Goal: Task Accomplishment & Management: Complete application form

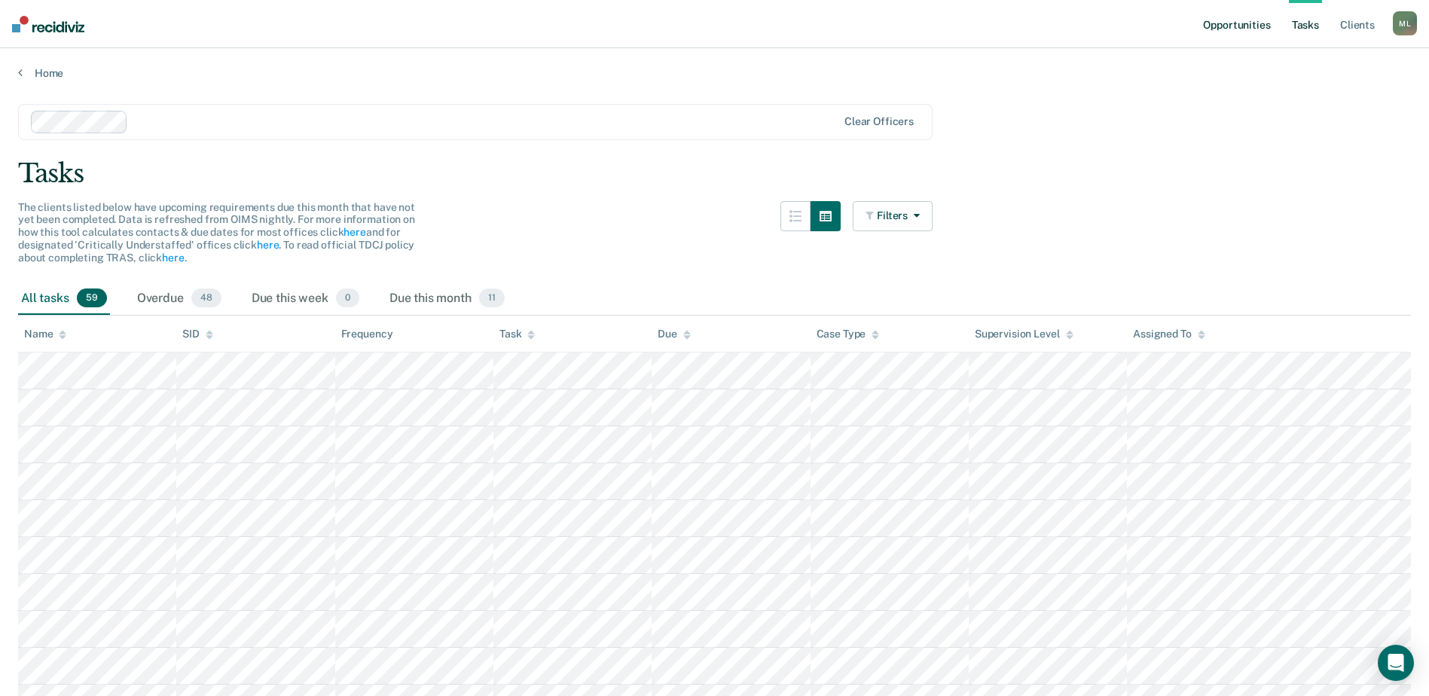
click at [1150, 22] on link "Opportunities" at bounding box center [1236, 24] width 73 height 48
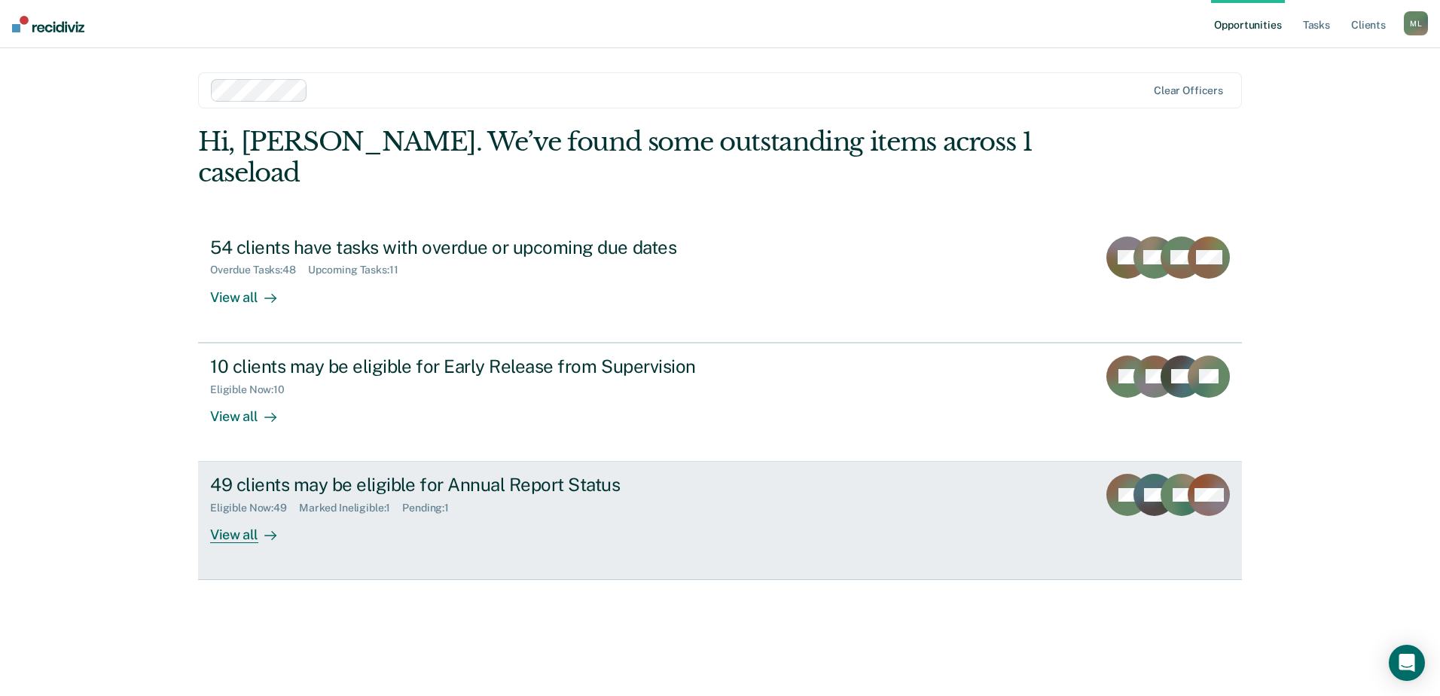
click at [427, 474] on div "49 clients may be eligible for Annual Report Status" at bounding box center [474, 485] width 529 height 22
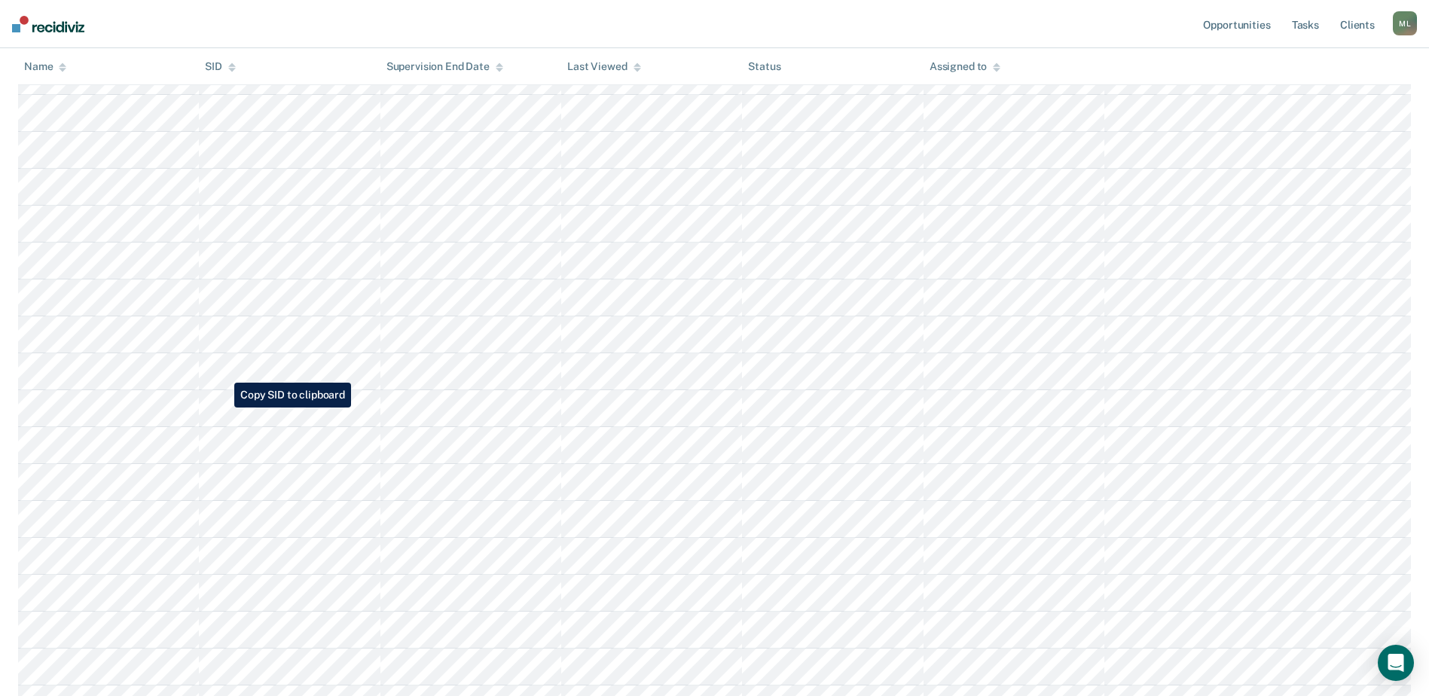
scroll to position [1356, 0]
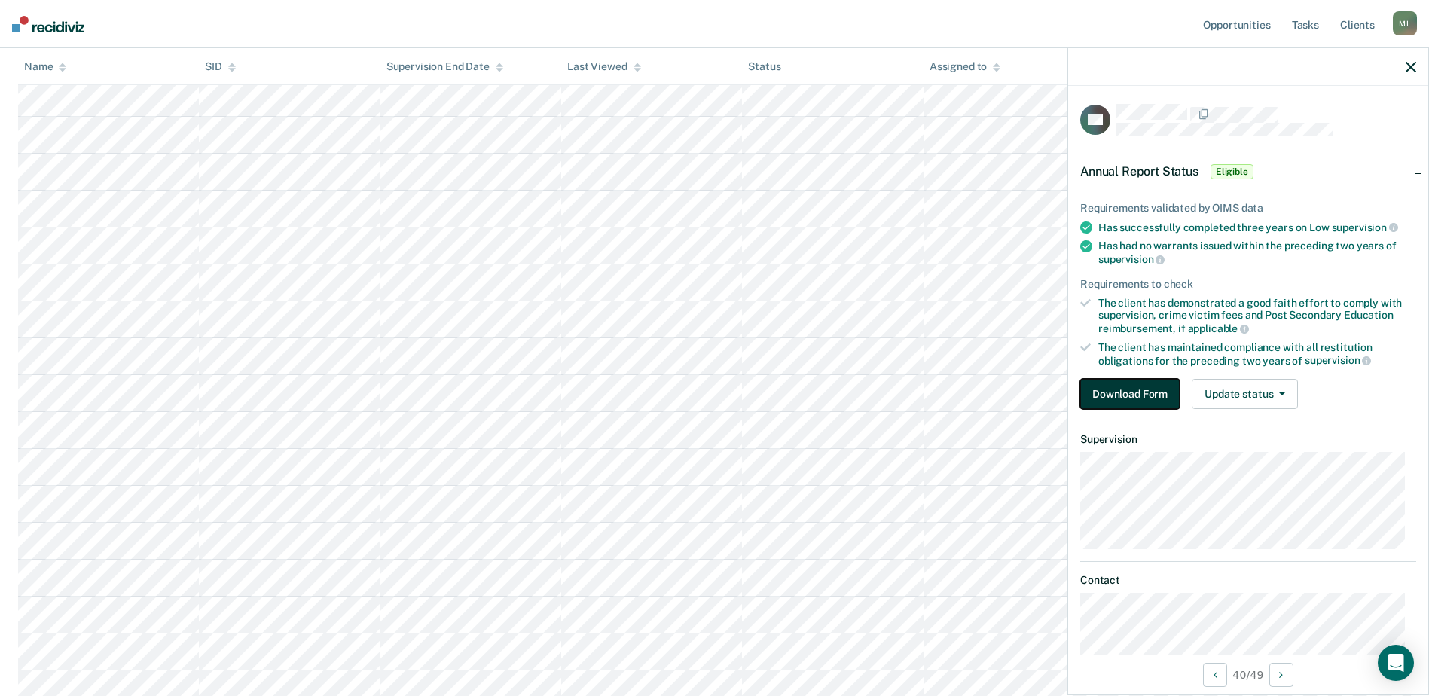
click at [1143, 398] on button "Download Form" at bounding box center [1129, 394] width 99 height 30
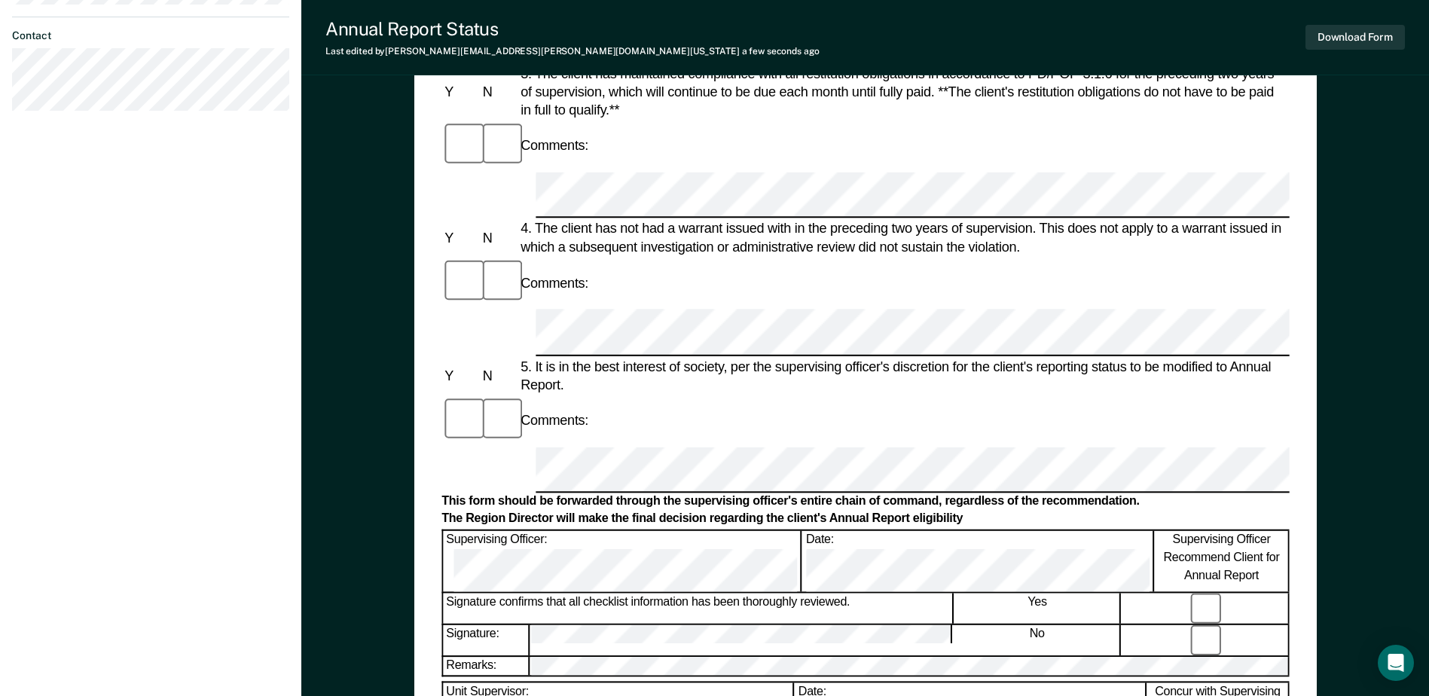
scroll to position [603, 0]
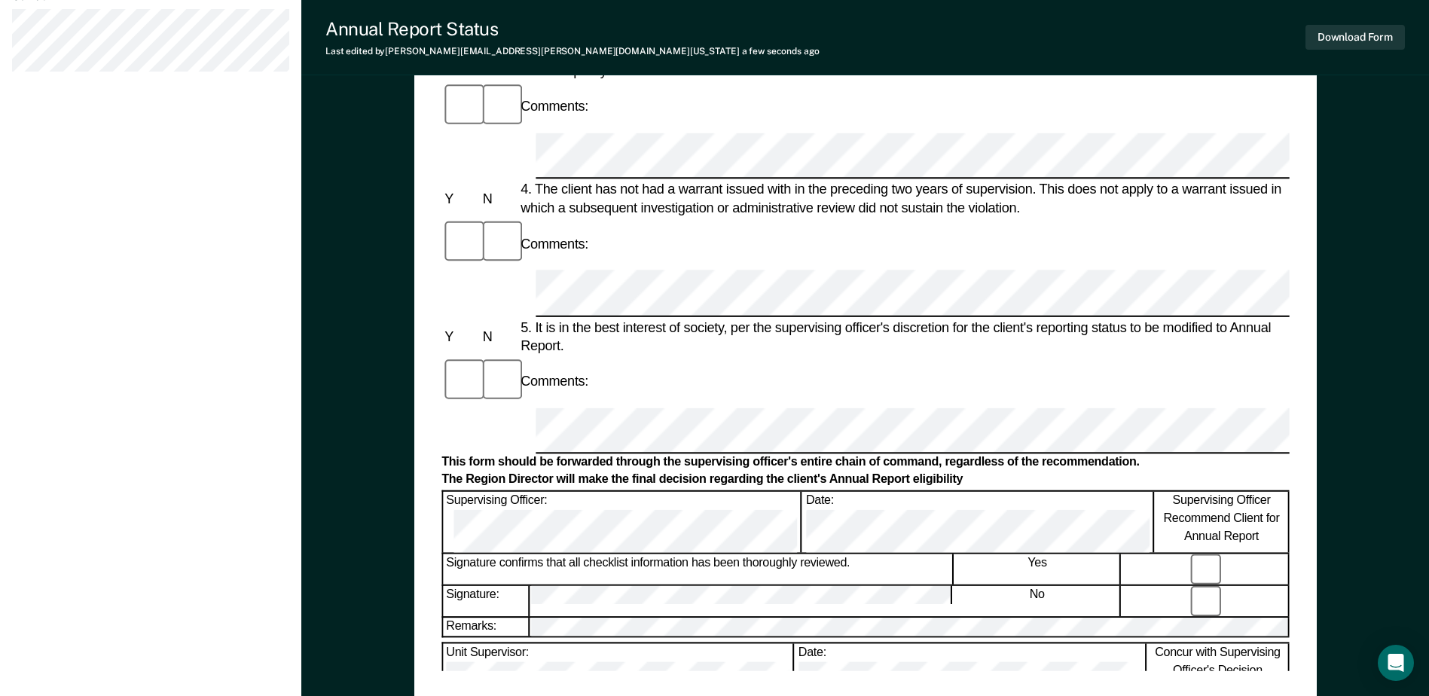
click at [259, 357] on div "[PERSON_NAME] [PERSON_NAME] Profile How it works Log Out Back CO Annual Report …" at bounding box center [150, 71] width 301 height 1349
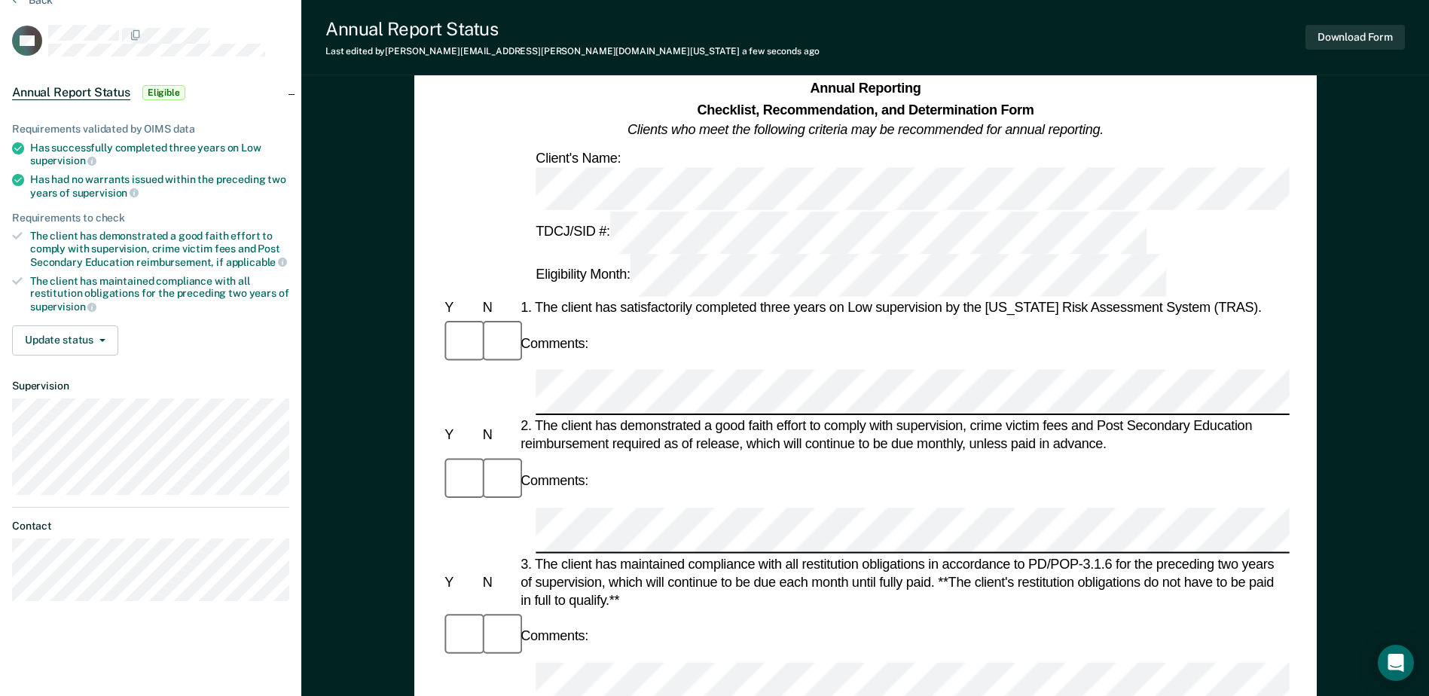
scroll to position [0, 0]
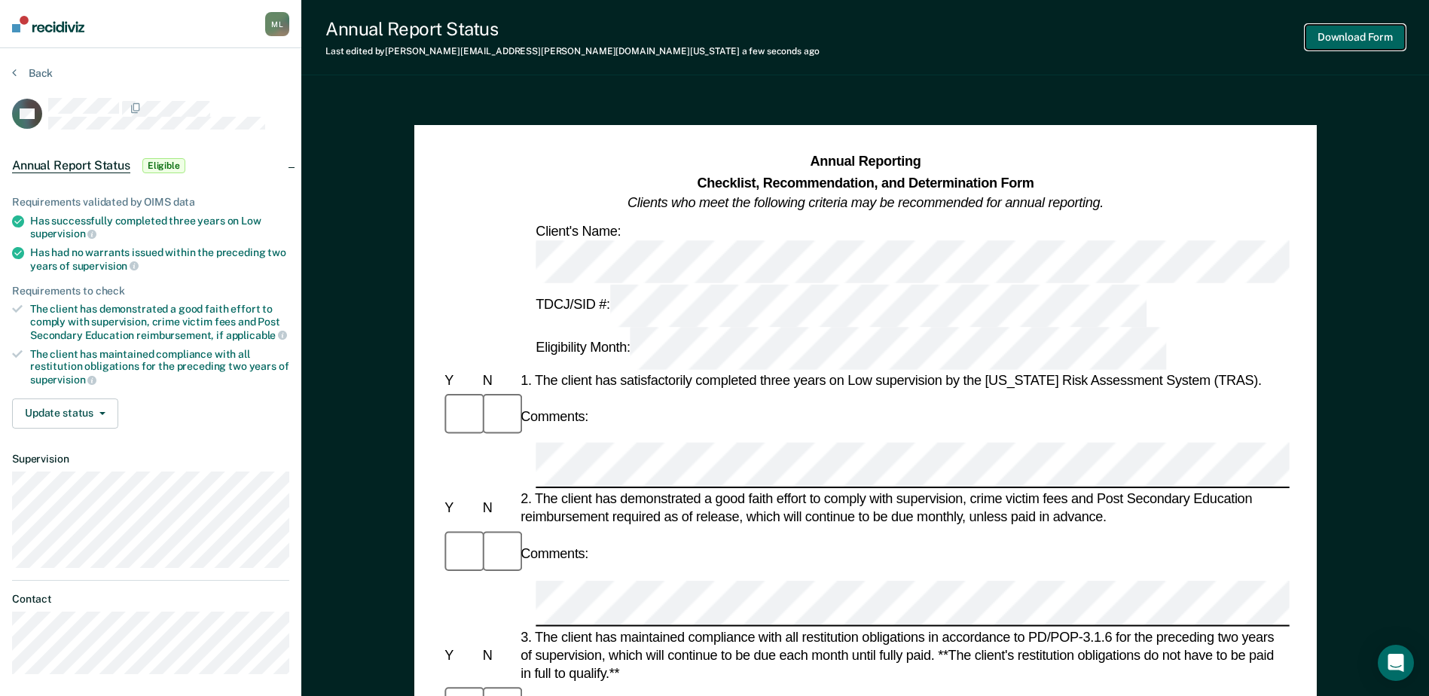
click at [1150, 44] on button "Download Form" at bounding box center [1354, 37] width 99 height 25
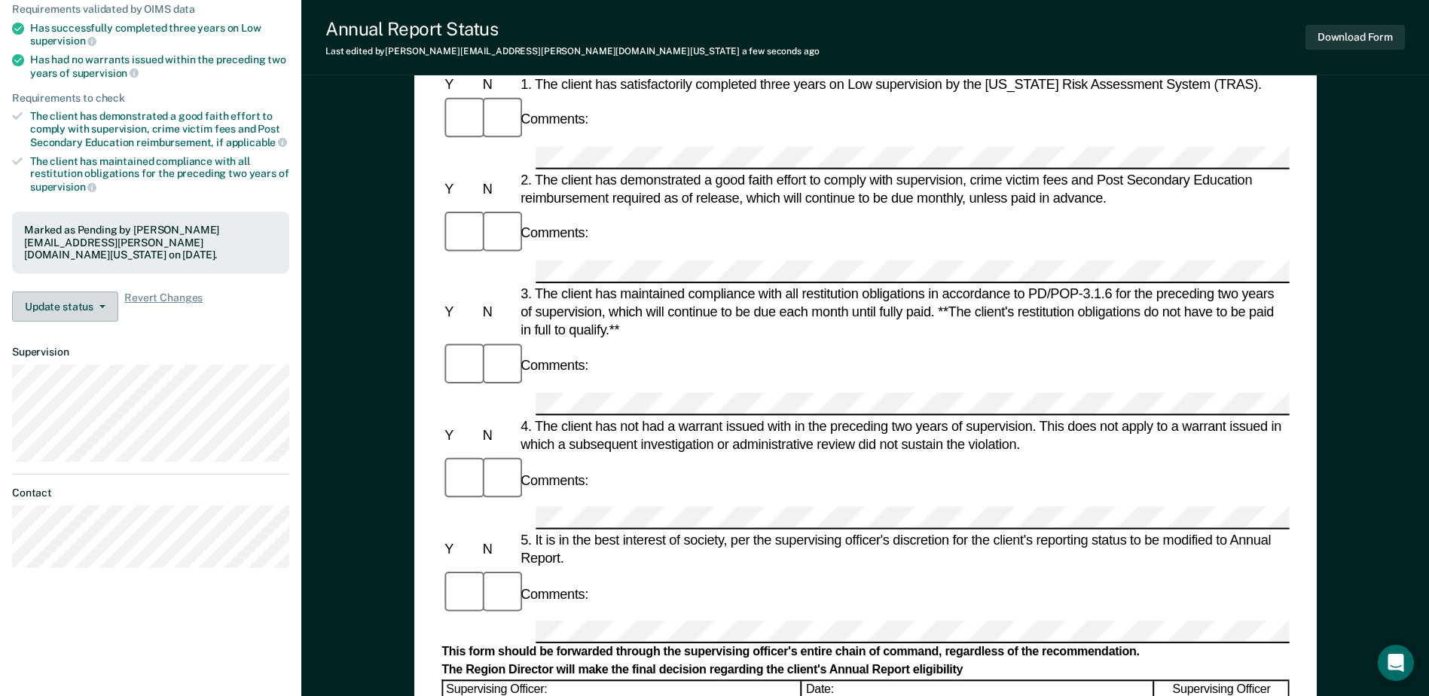
scroll to position [226, 0]
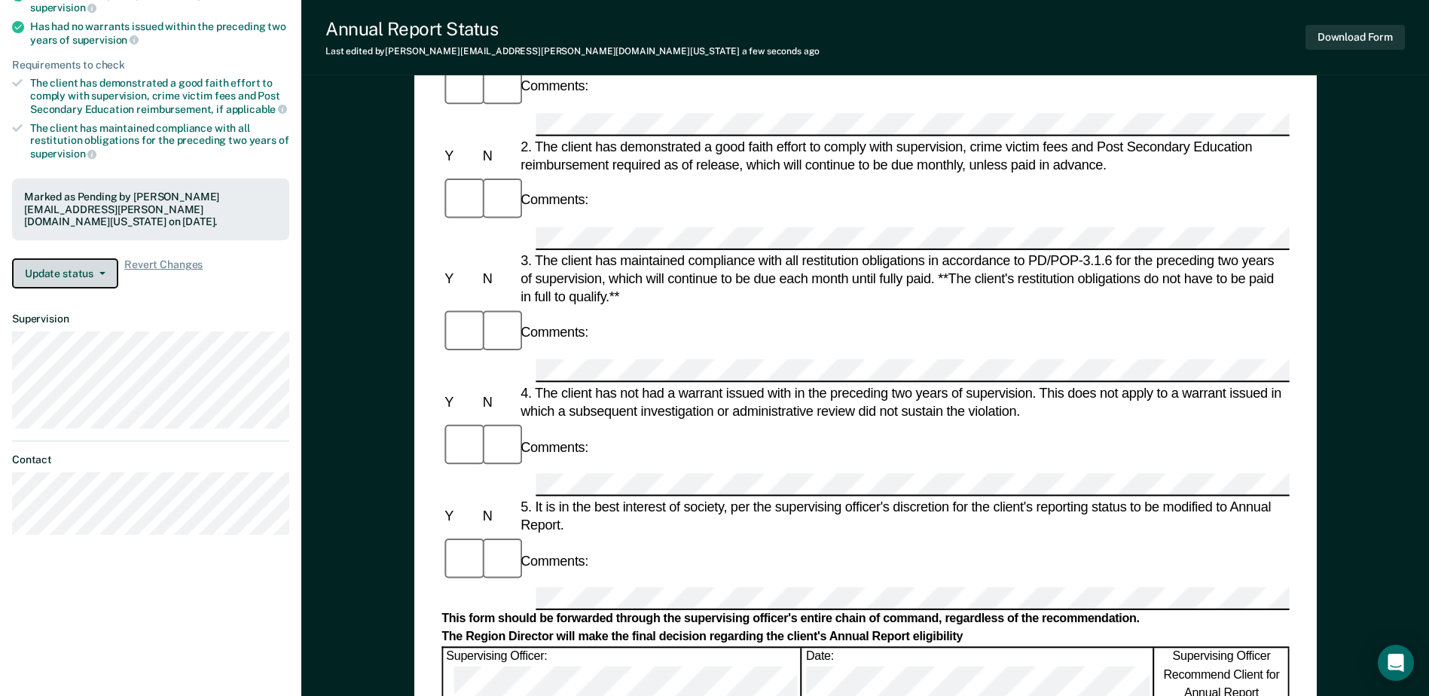
click at [67, 258] on button "Update status" at bounding box center [65, 273] width 106 height 30
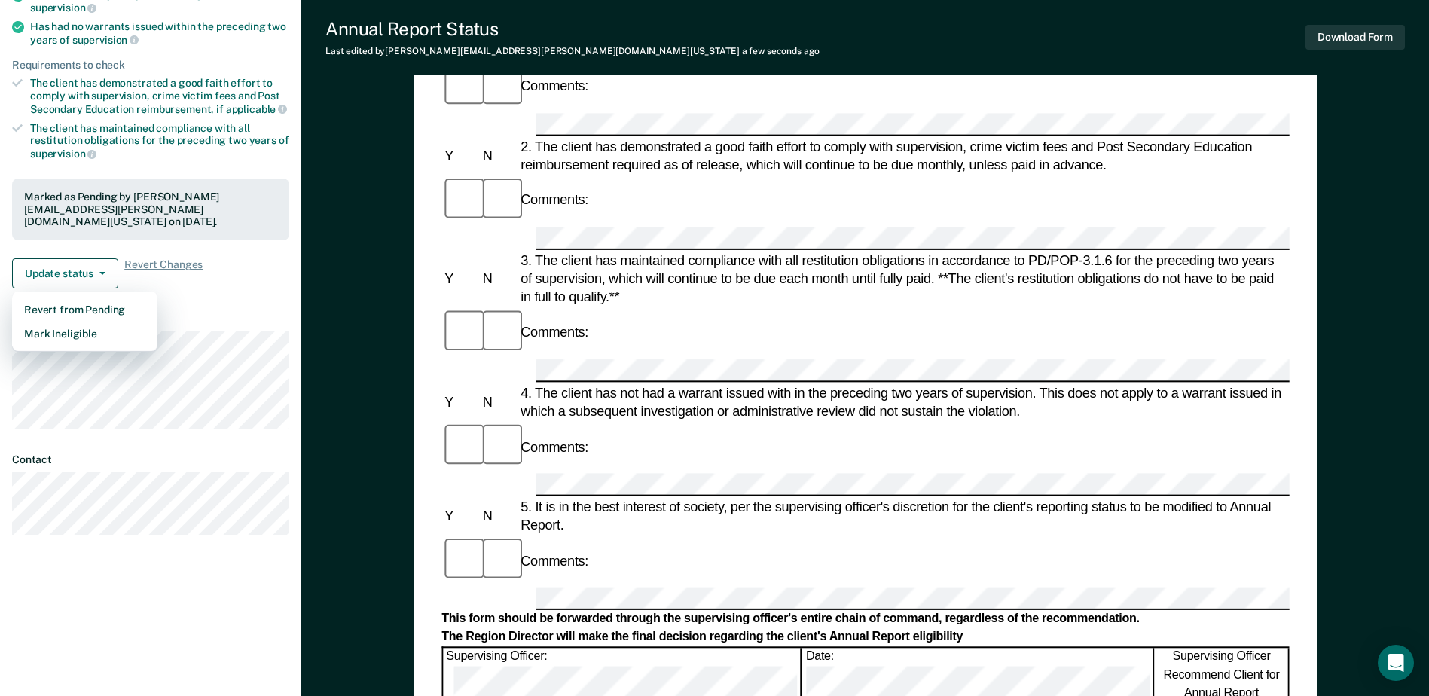
click at [200, 297] on article "CO Annual Report Status Pending Requirements validated by OIMS data Has success…" at bounding box center [150, 203] width 277 height 663
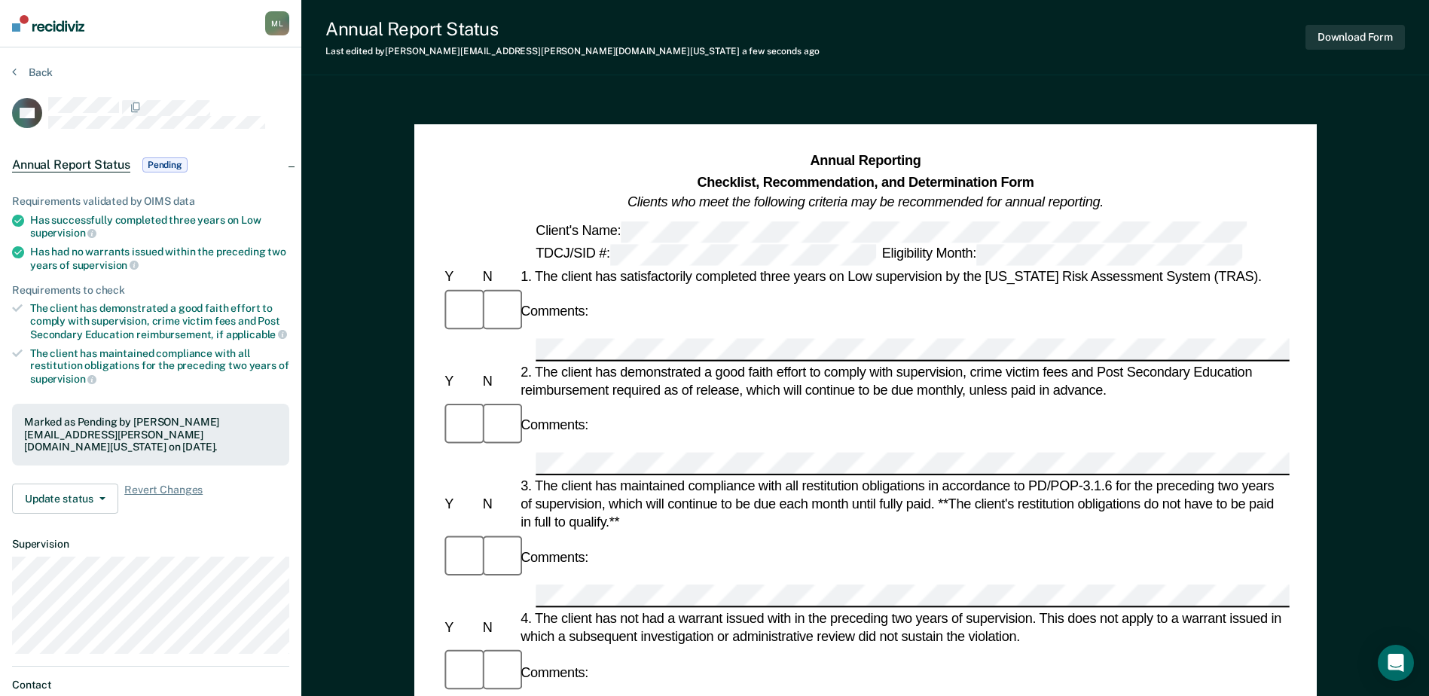
scroll to position [0, 0]
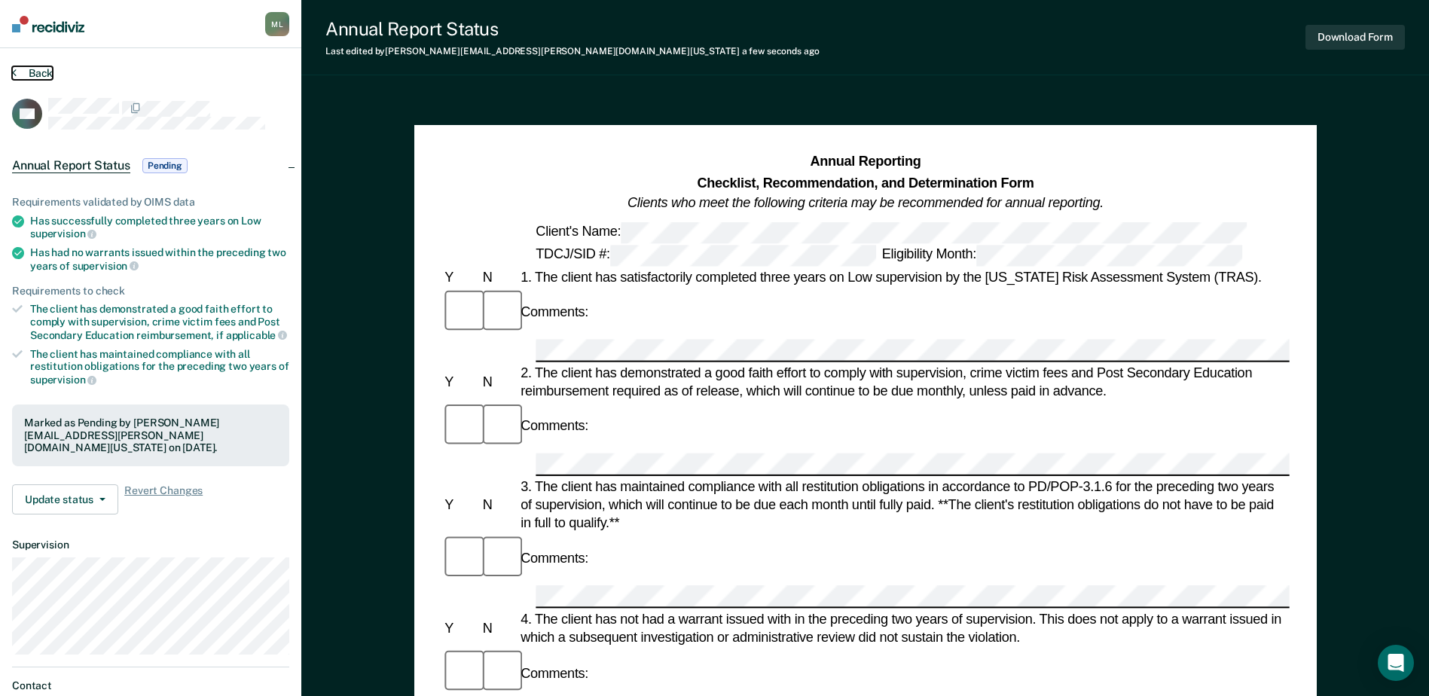
click at [25, 68] on button "Back" at bounding box center [32, 73] width 41 height 14
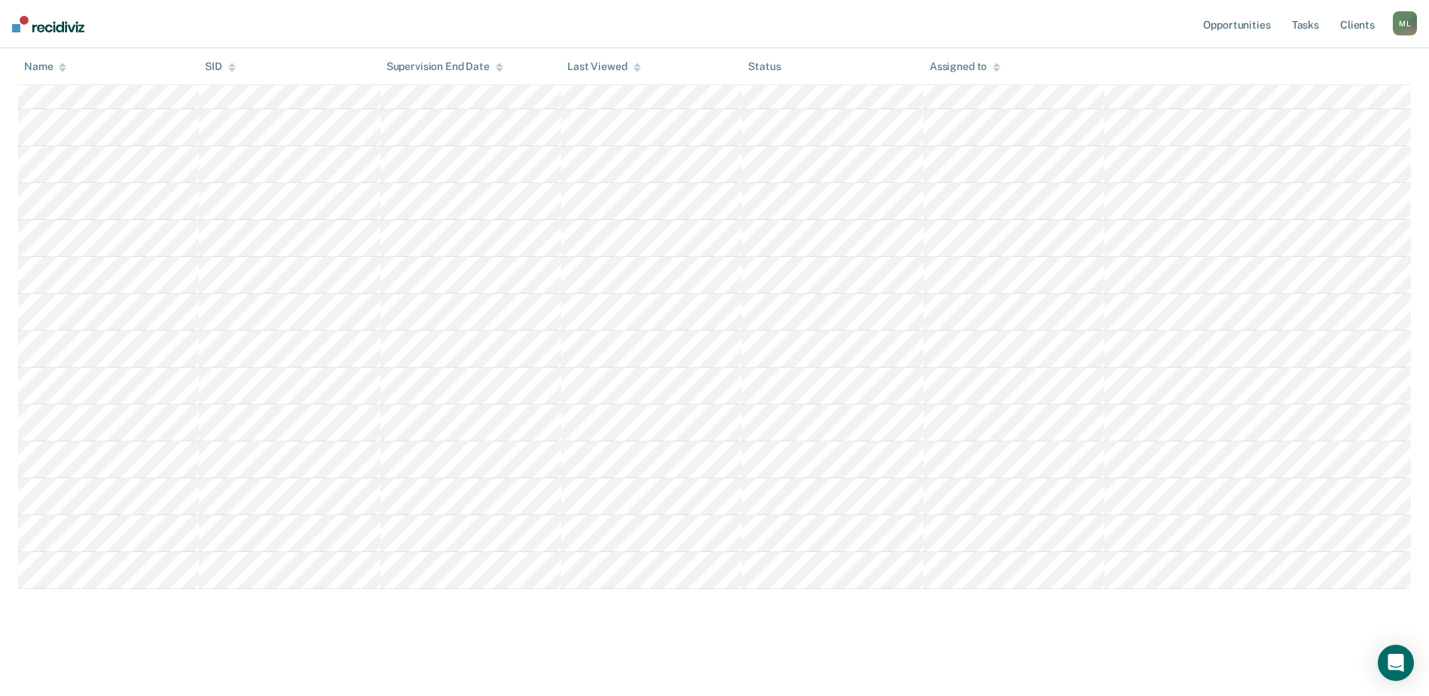
scroll to position [1550, 0]
